Goal: Navigation & Orientation: Understand site structure

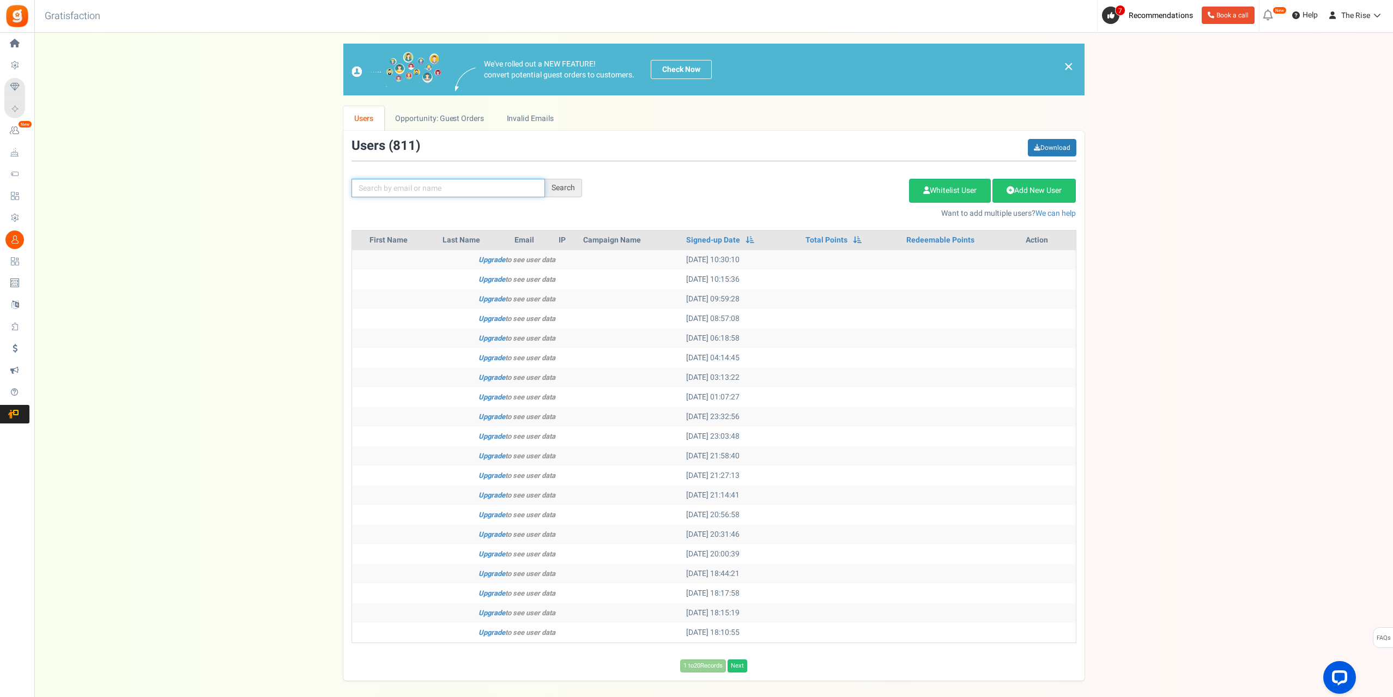
click at [419, 188] on input "text" at bounding box center [448, 188] width 193 height 19
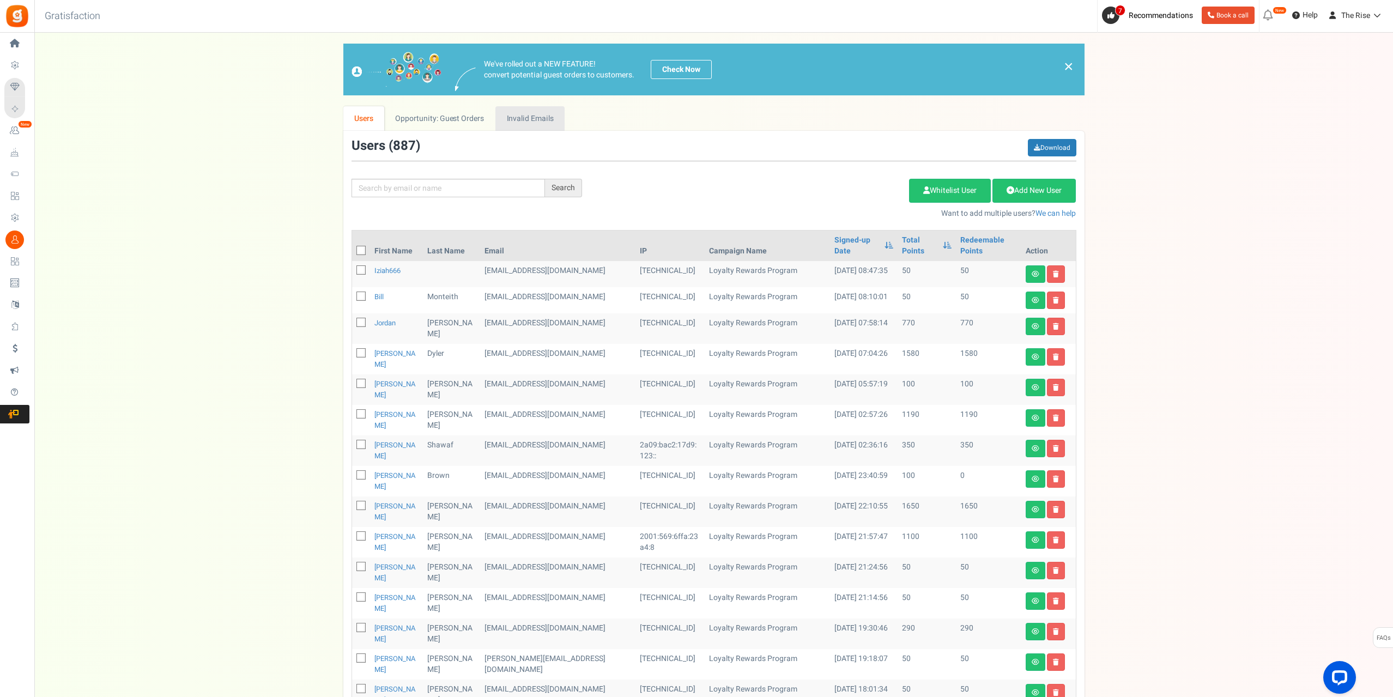
click at [537, 110] on link "Invalid Emails" at bounding box center [529, 118] width 69 height 25
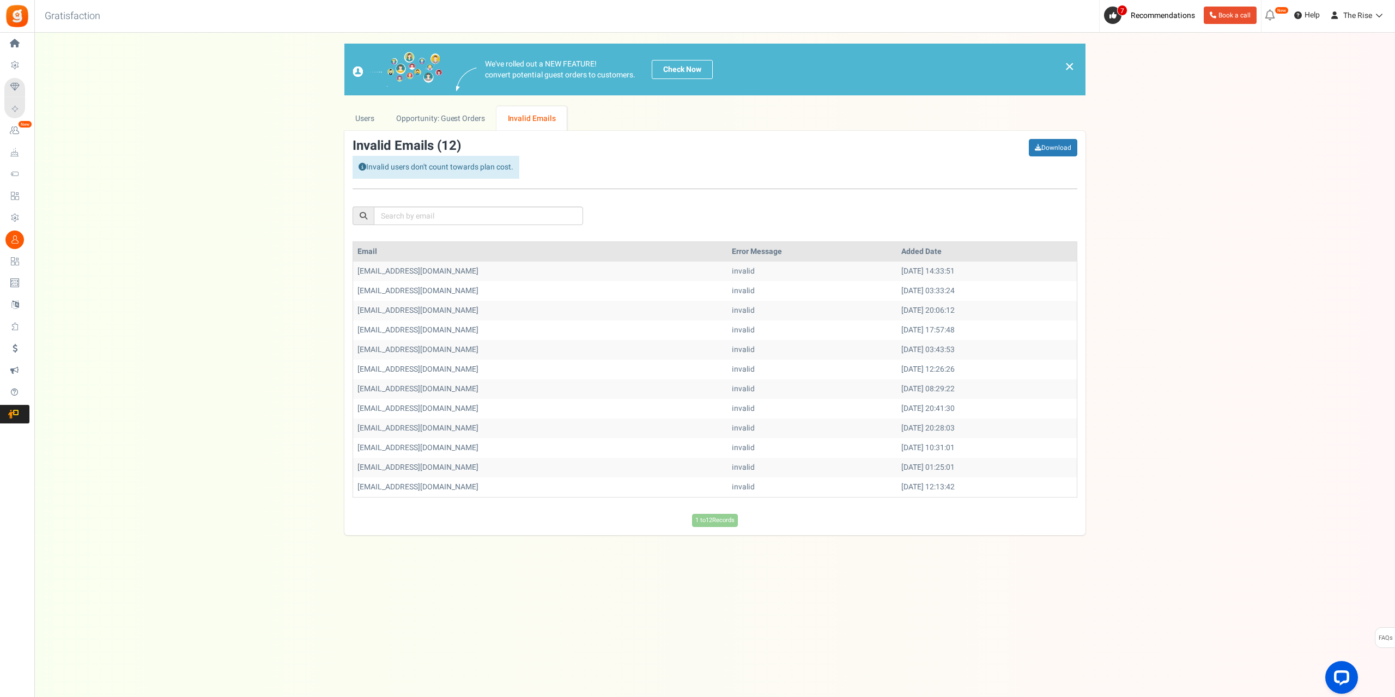
click at [417, 269] on td "[EMAIL_ADDRESS][DOMAIN_NAME]" at bounding box center [540, 272] width 374 height 20
copy tr "[EMAIL_ADDRESS][DOMAIN_NAME]"
click at [434, 114] on link "Opportunity: Guest Orders" at bounding box center [440, 118] width 111 height 25
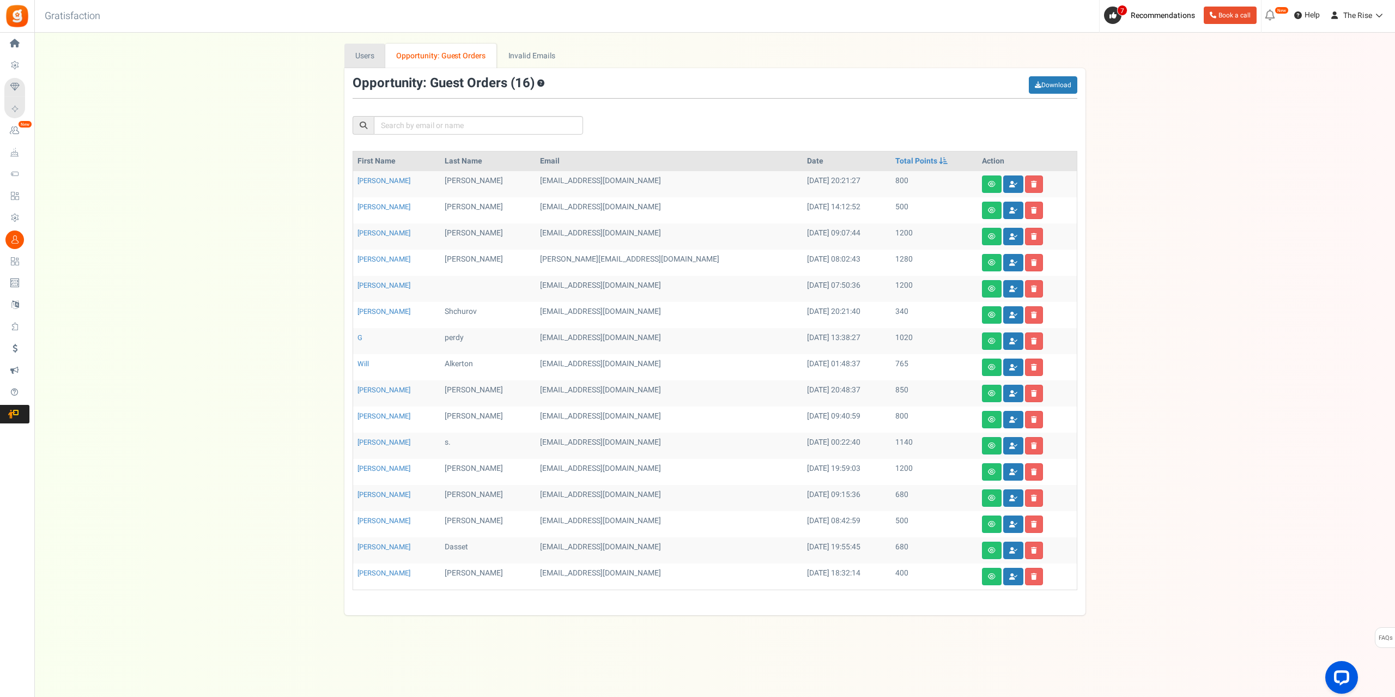
click at [363, 55] on link "Users" at bounding box center [364, 56] width 41 height 25
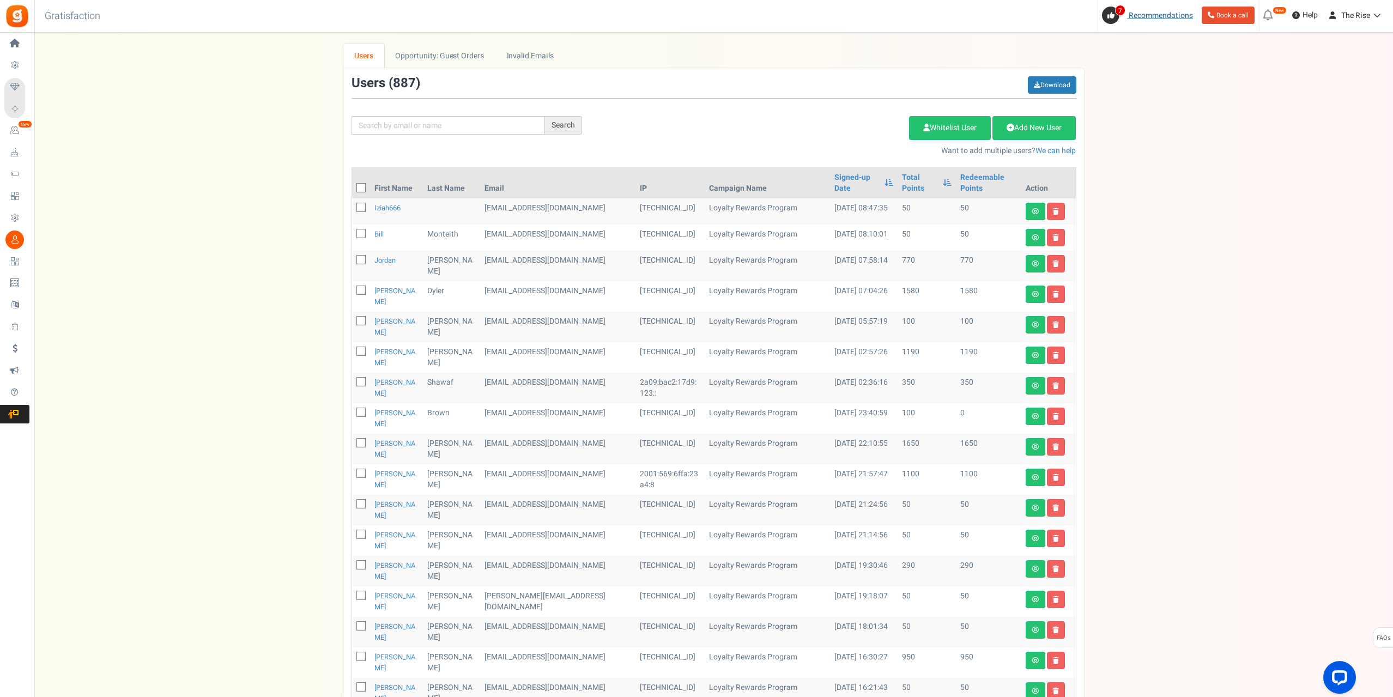
click at [1107, 18] on icon at bounding box center [1110, 15] width 7 height 7
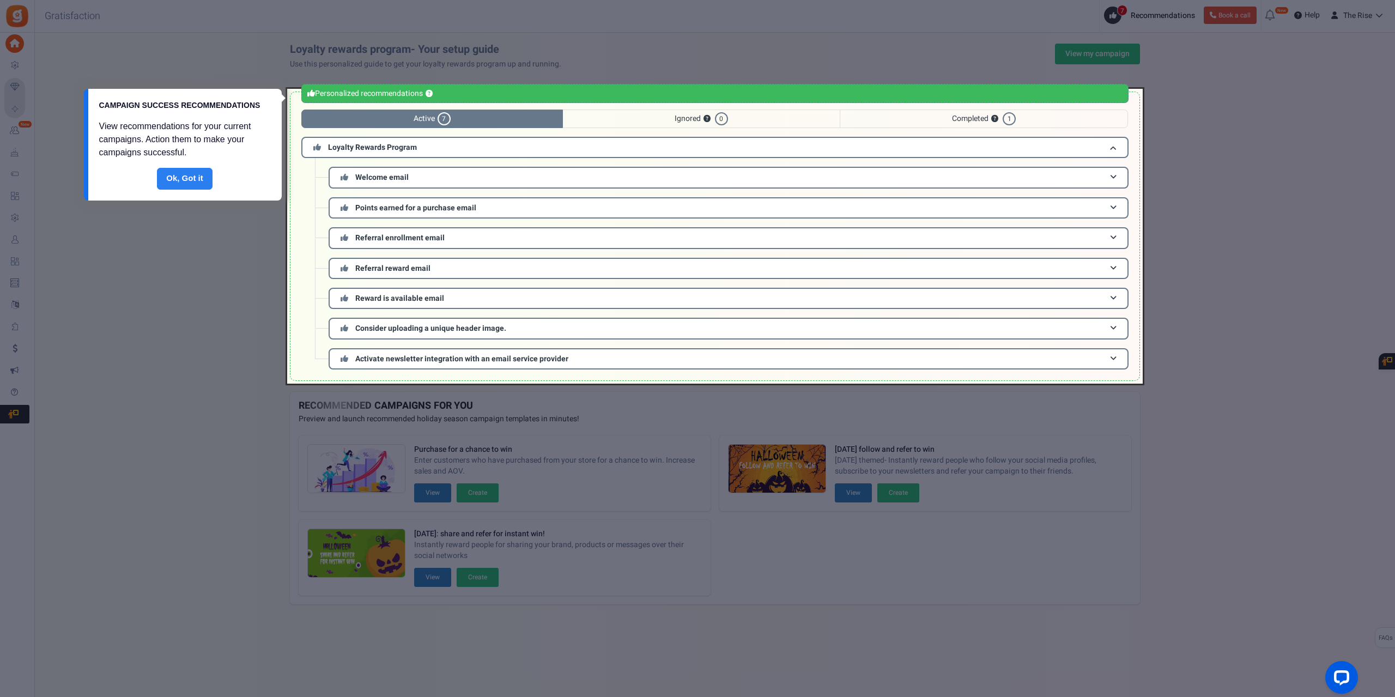
click at [182, 180] on link "Done" at bounding box center [185, 179] width 56 height 22
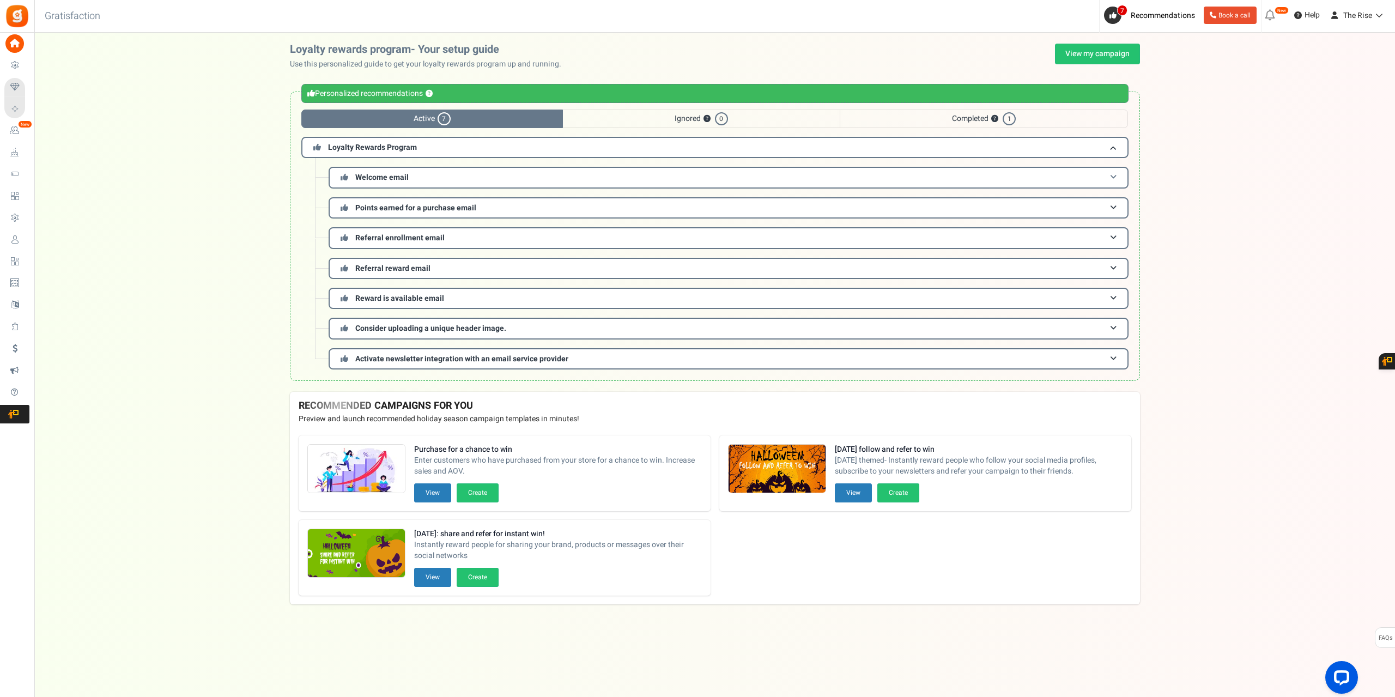
click at [1111, 180] on span at bounding box center [1113, 177] width 7 height 8
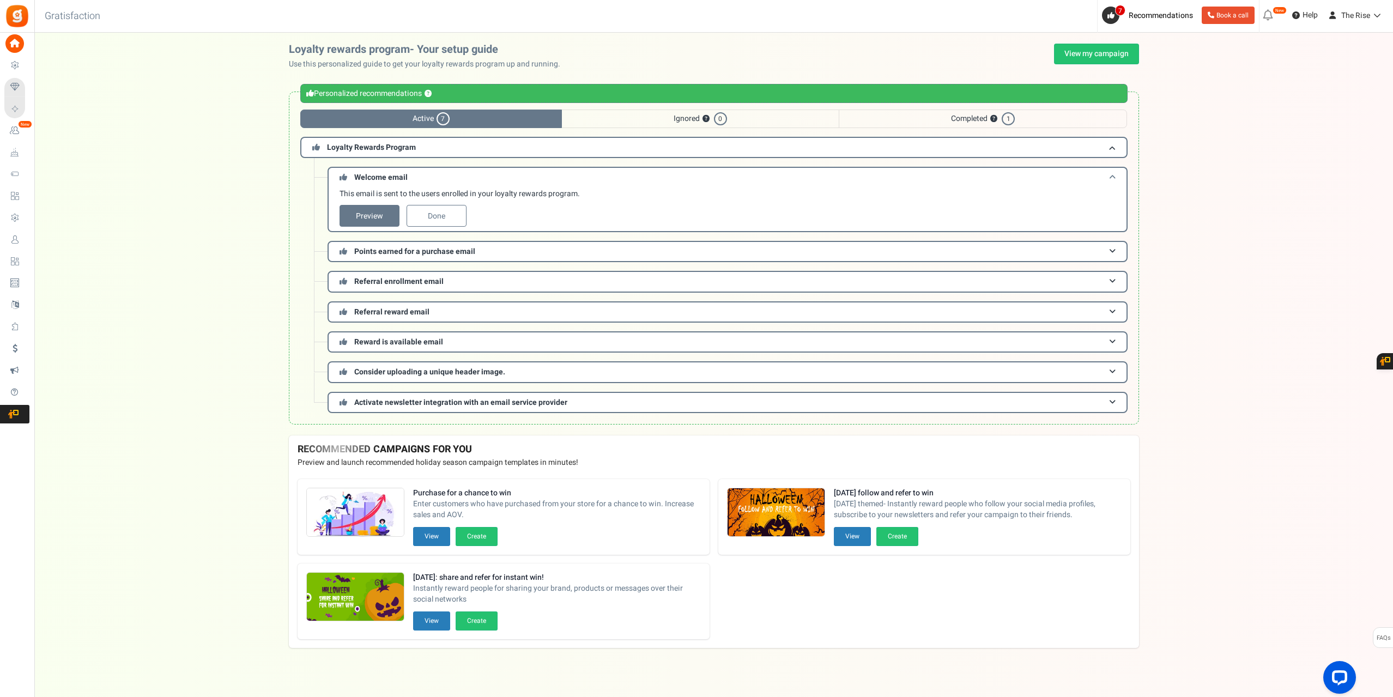
click at [1111, 180] on span at bounding box center [1112, 177] width 7 height 8
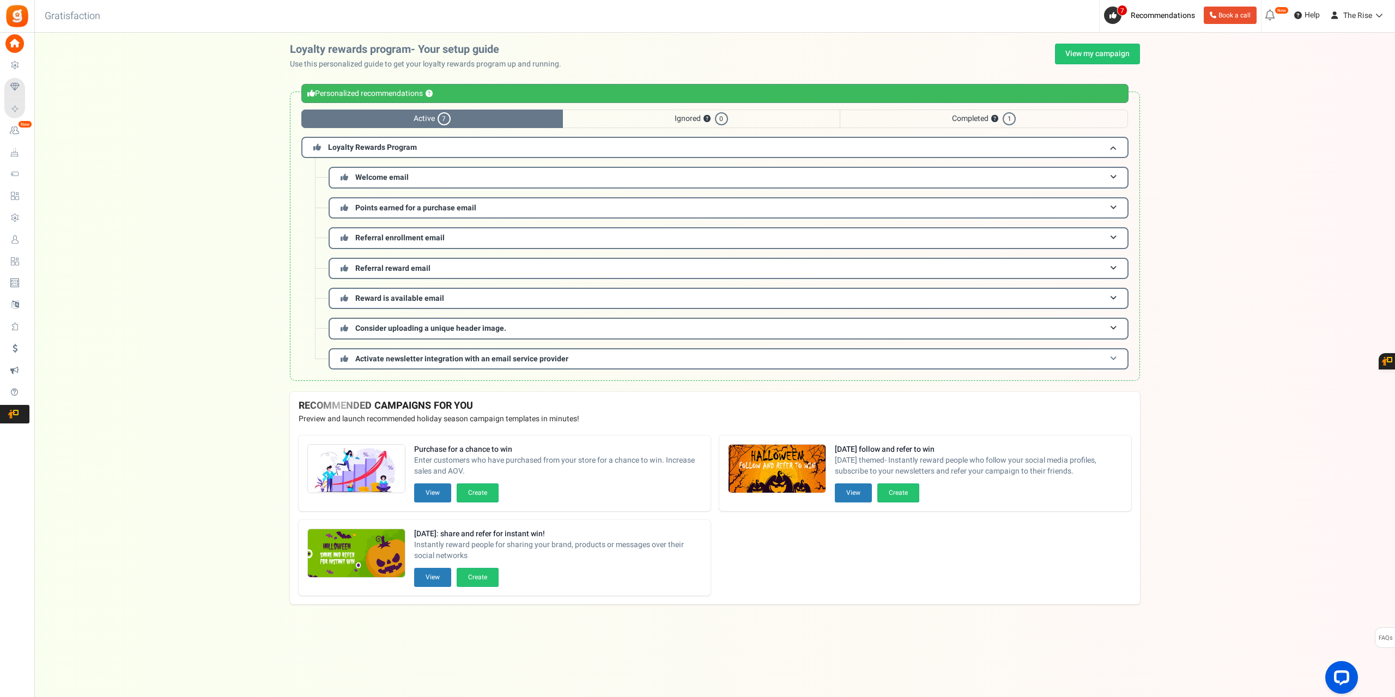
click at [539, 357] on span "Activate newsletter integration with an email service provider" at bounding box center [461, 358] width 213 height 11
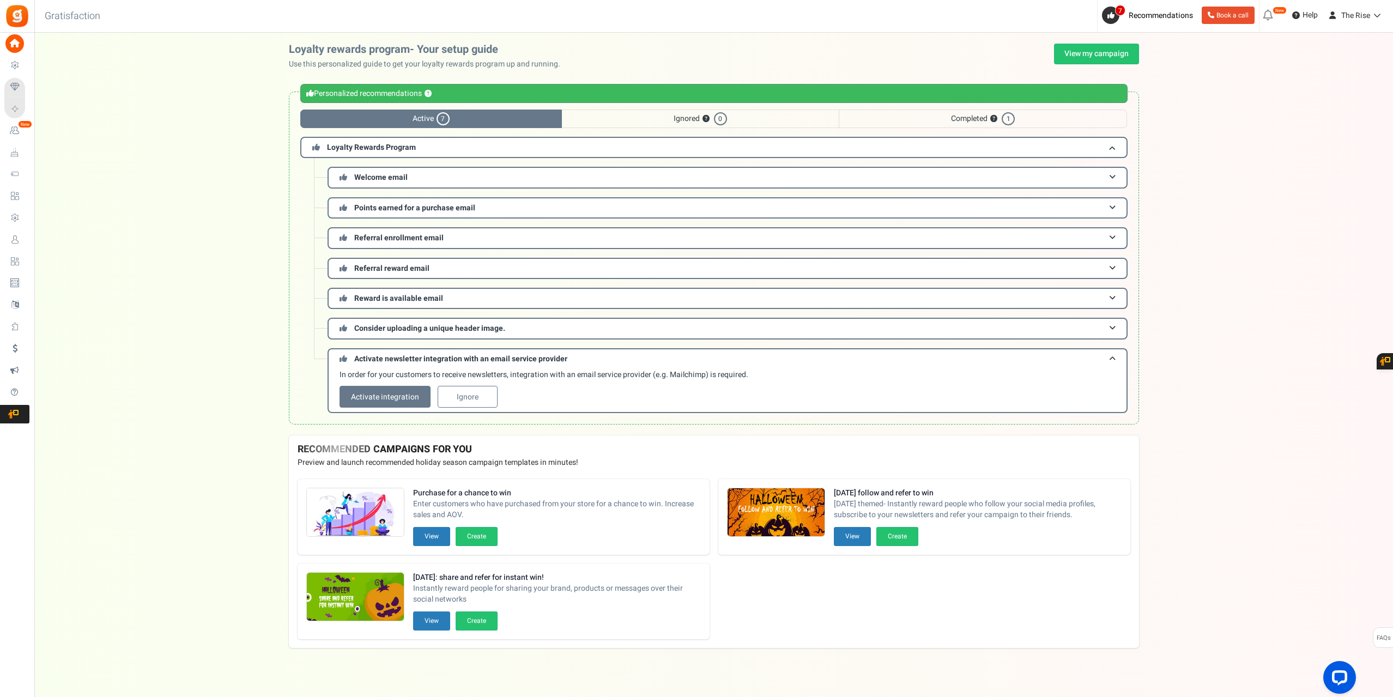
click at [374, 394] on link "Activate integration" at bounding box center [385, 397] width 91 height 22
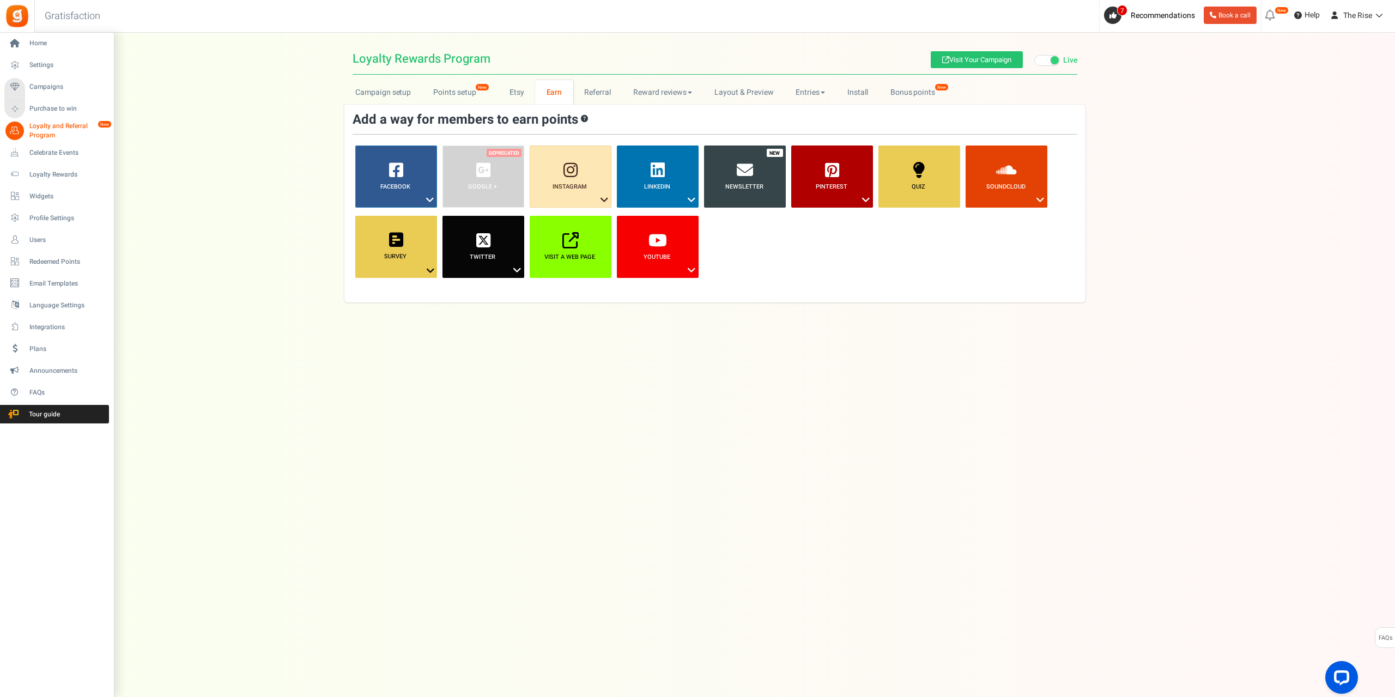
click at [52, 132] on span "Loyalty and Referral Program" at bounding box center [69, 131] width 80 height 19
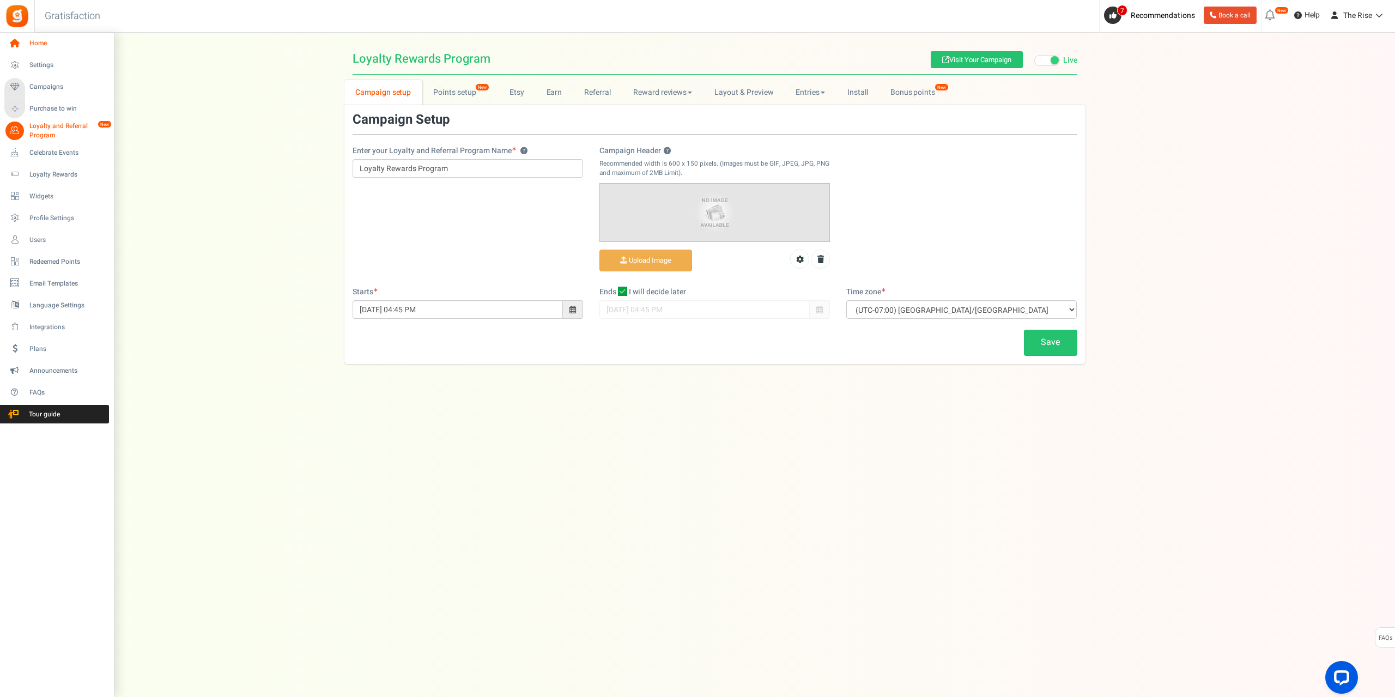
click at [41, 39] on span "Home" at bounding box center [67, 43] width 76 height 9
